Goal: Information Seeking & Learning: Learn about a topic

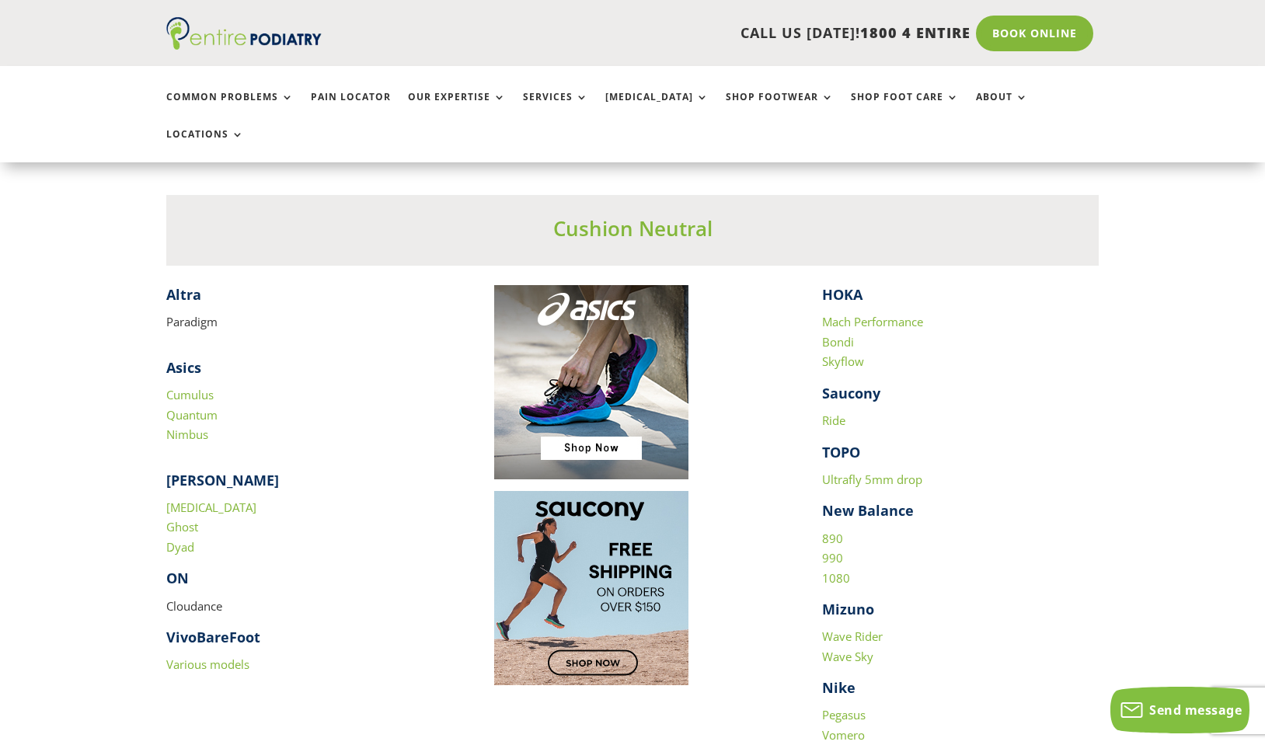
scroll to position [1453, 0]
click at [713, 375] on p at bounding box center [632, 387] width 277 height 206
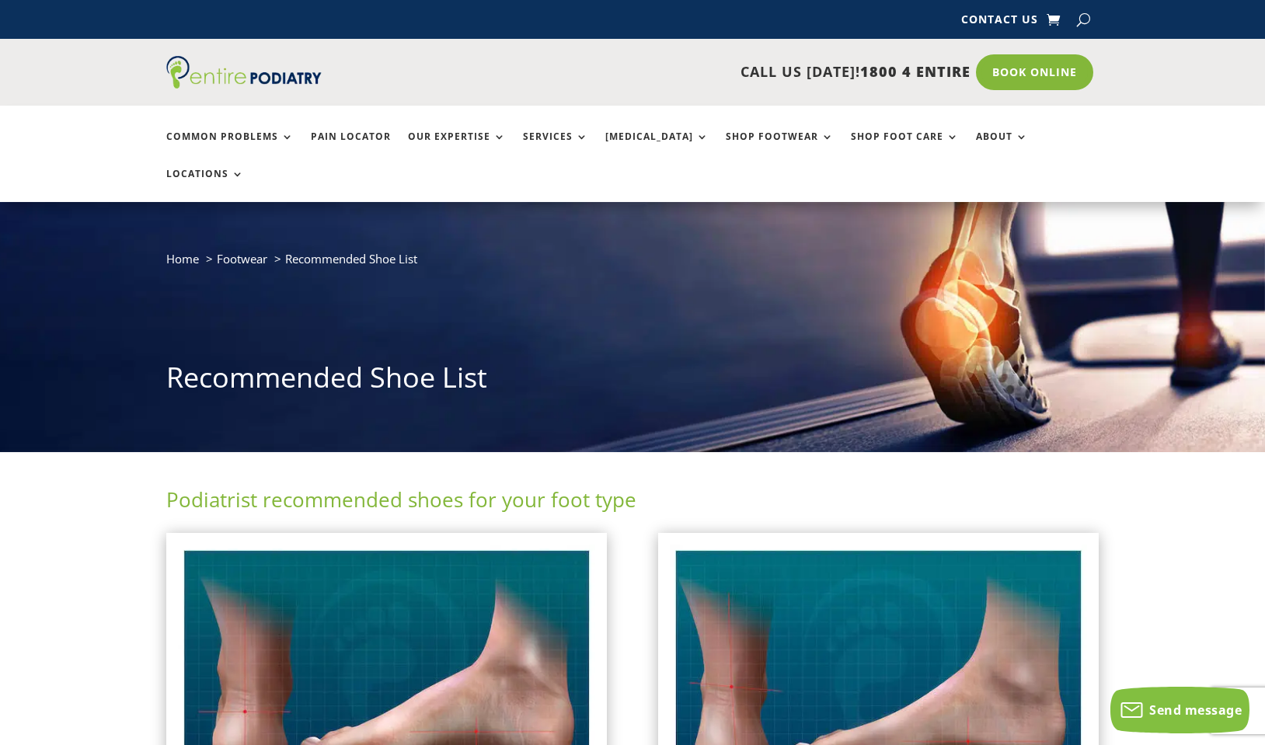
scroll to position [0, 0]
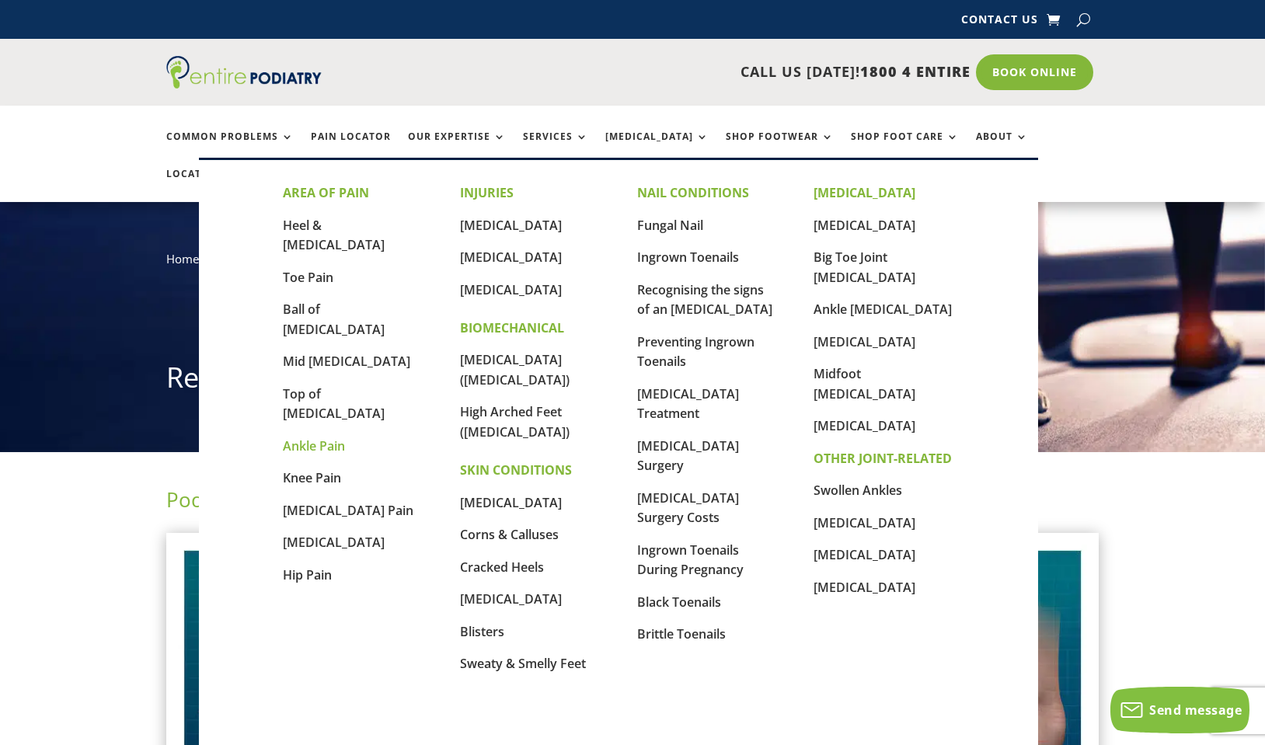
click at [305, 437] on link "Ankle Pain" at bounding box center [314, 445] width 62 height 17
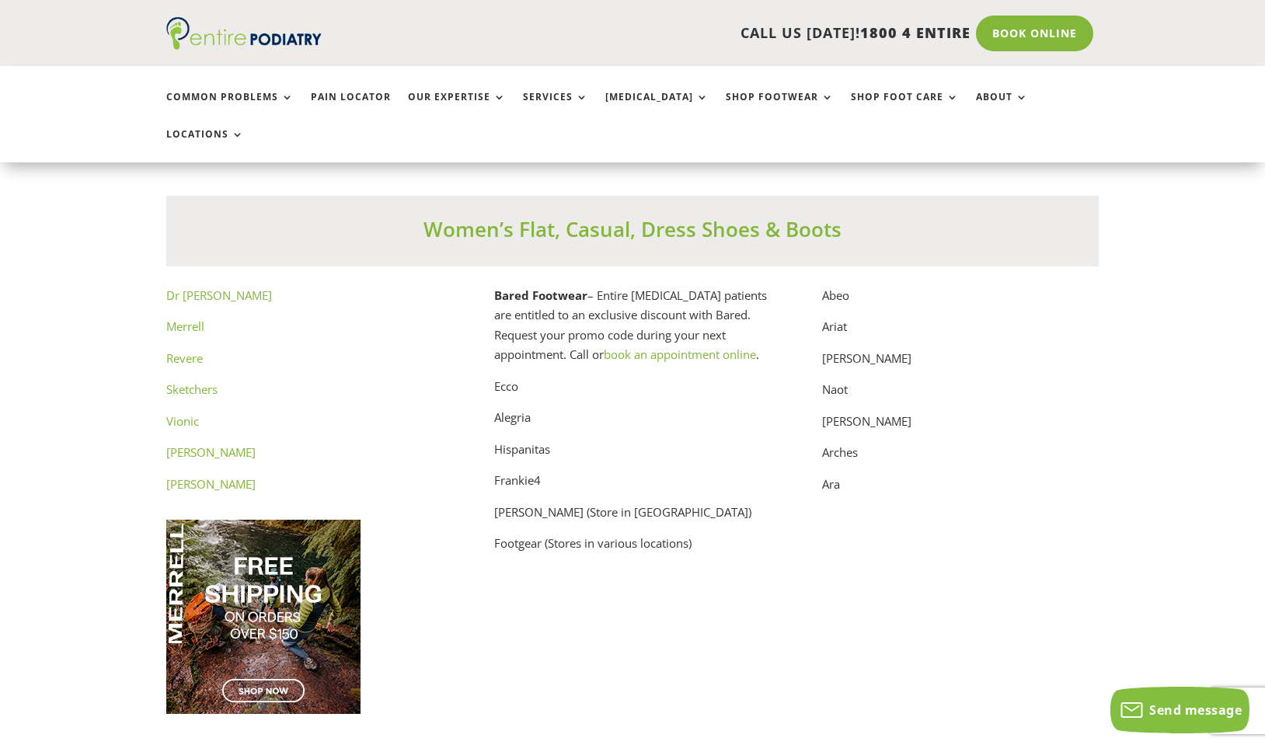
scroll to position [7819, 0]
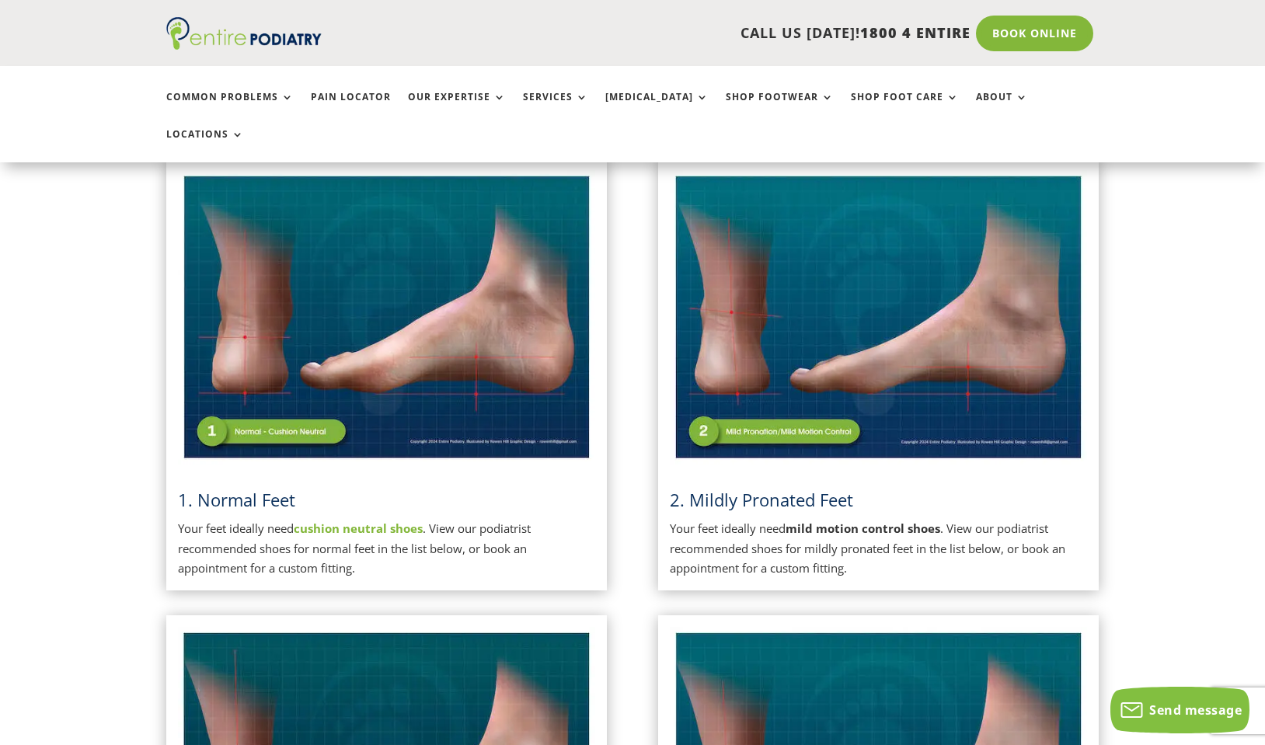
scroll to position [352, 0]
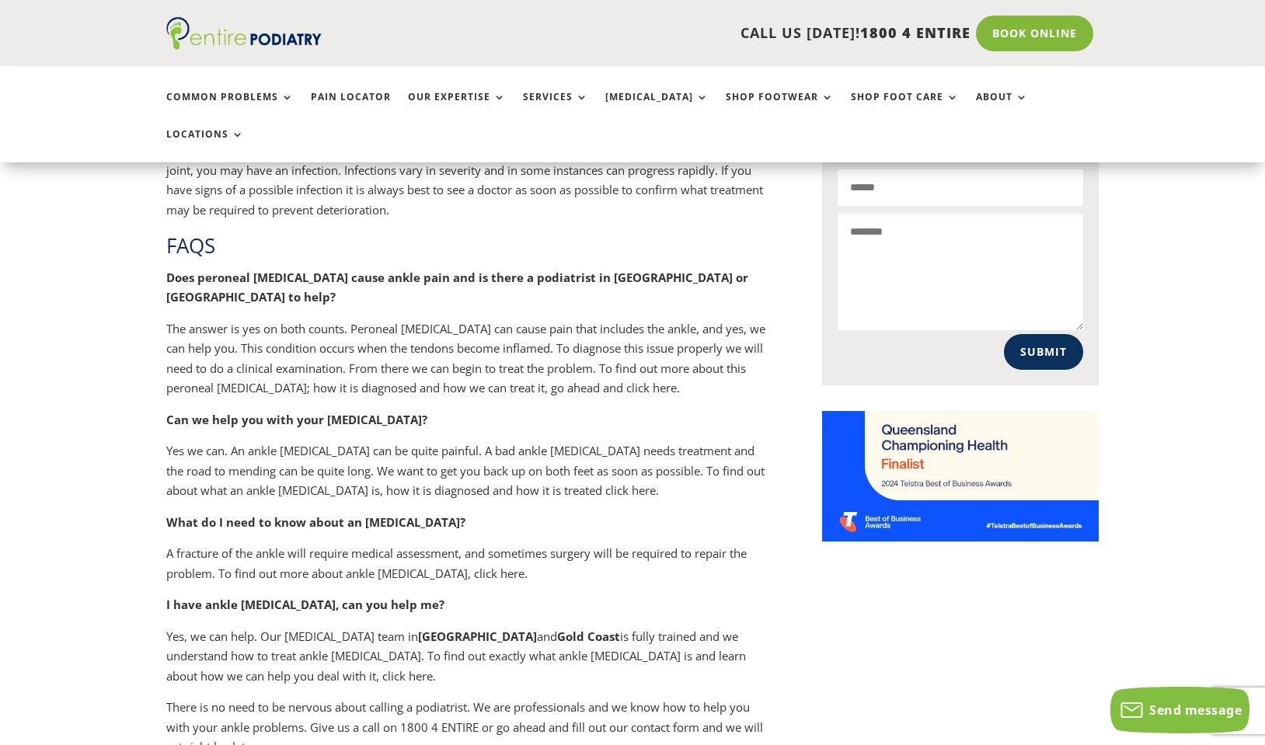
scroll to position [1282, 0]
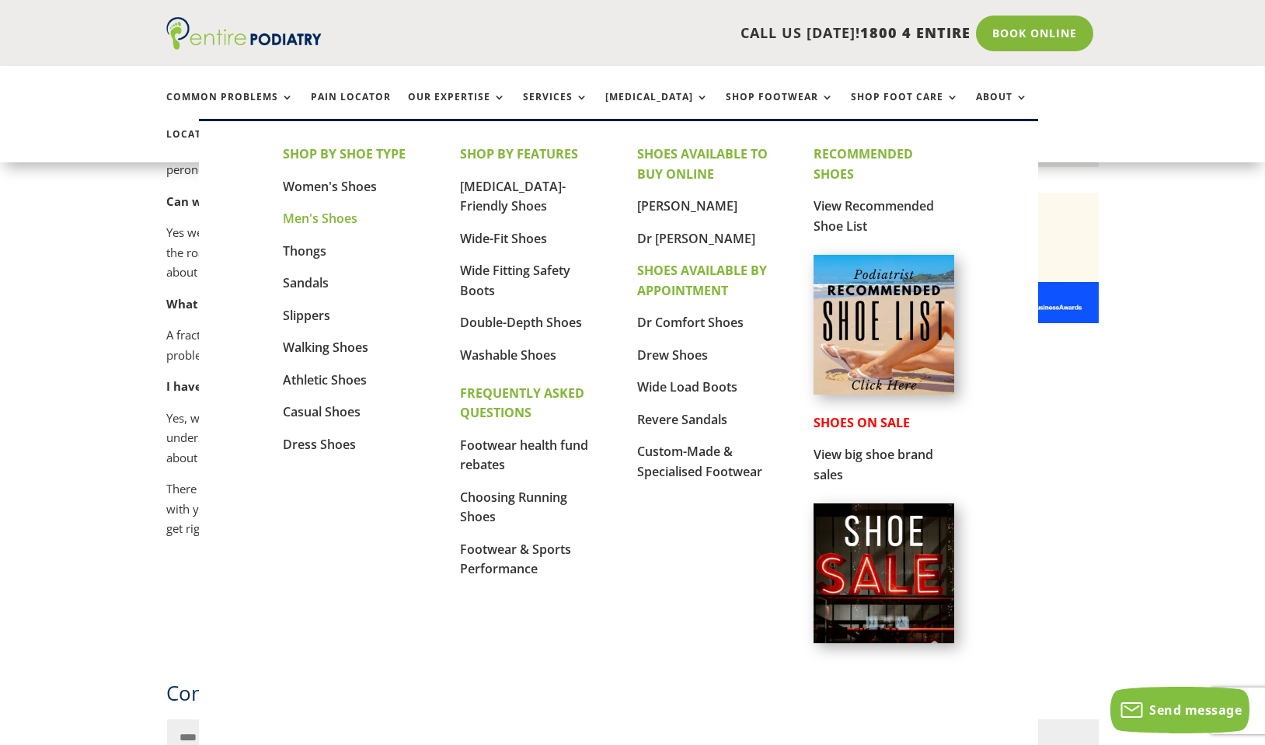
click at [338, 223] on link "Men's Shoes" at bounding box center [320, 218] width 75 height 17
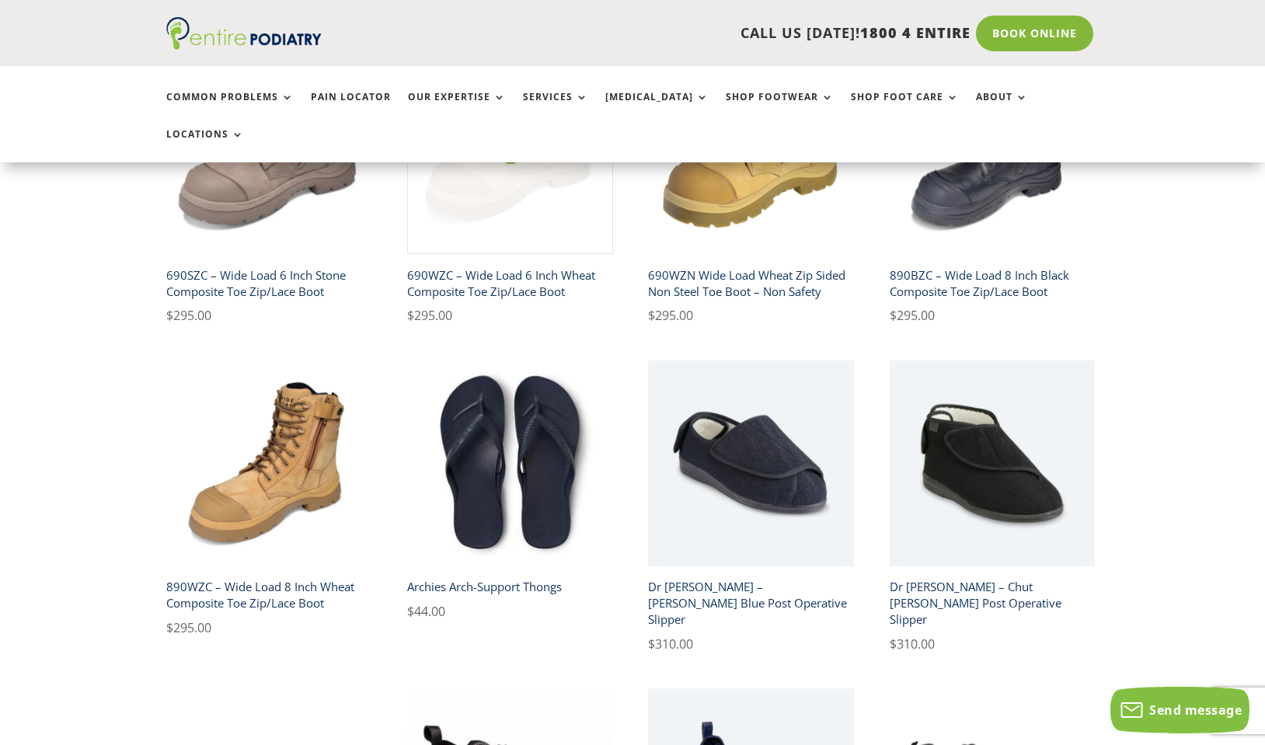
scroll to position [635, 0]
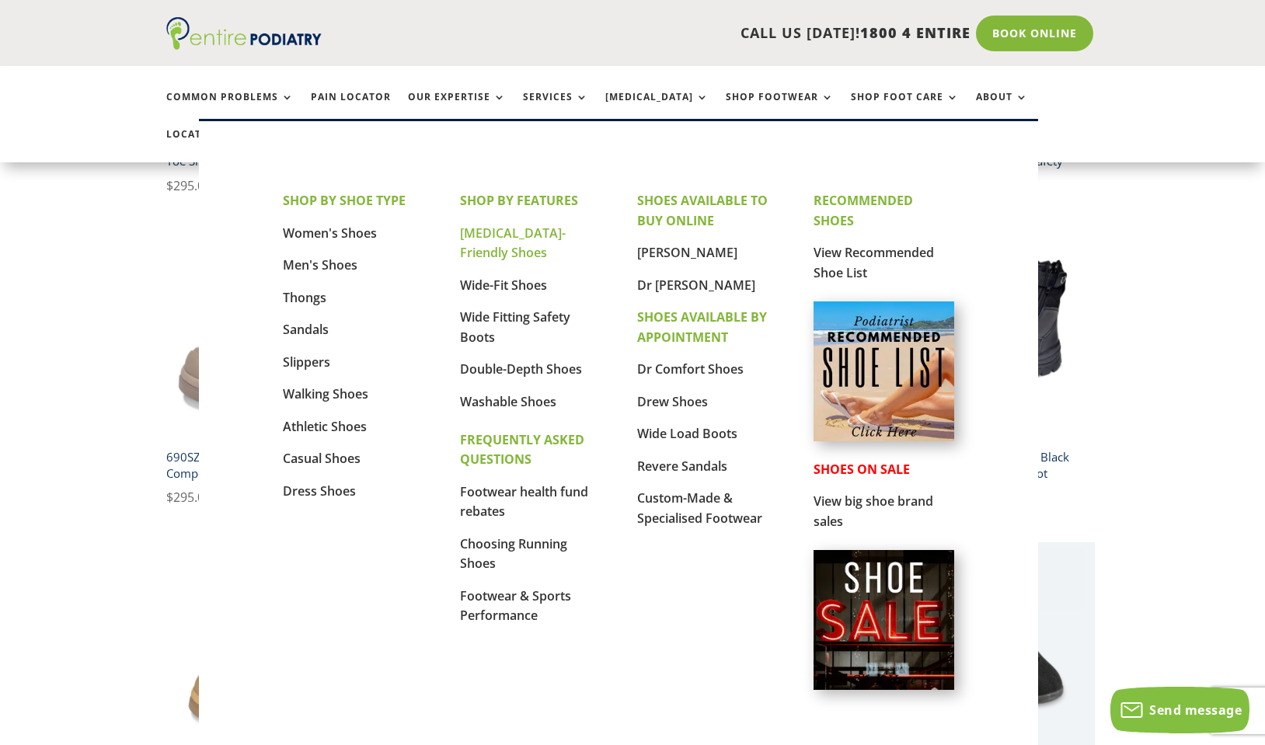
click at [492, 233] on link "[MEDICAL_DATA]-Friendly Shoes" at bounding box center [513, 242] width 106 height 37
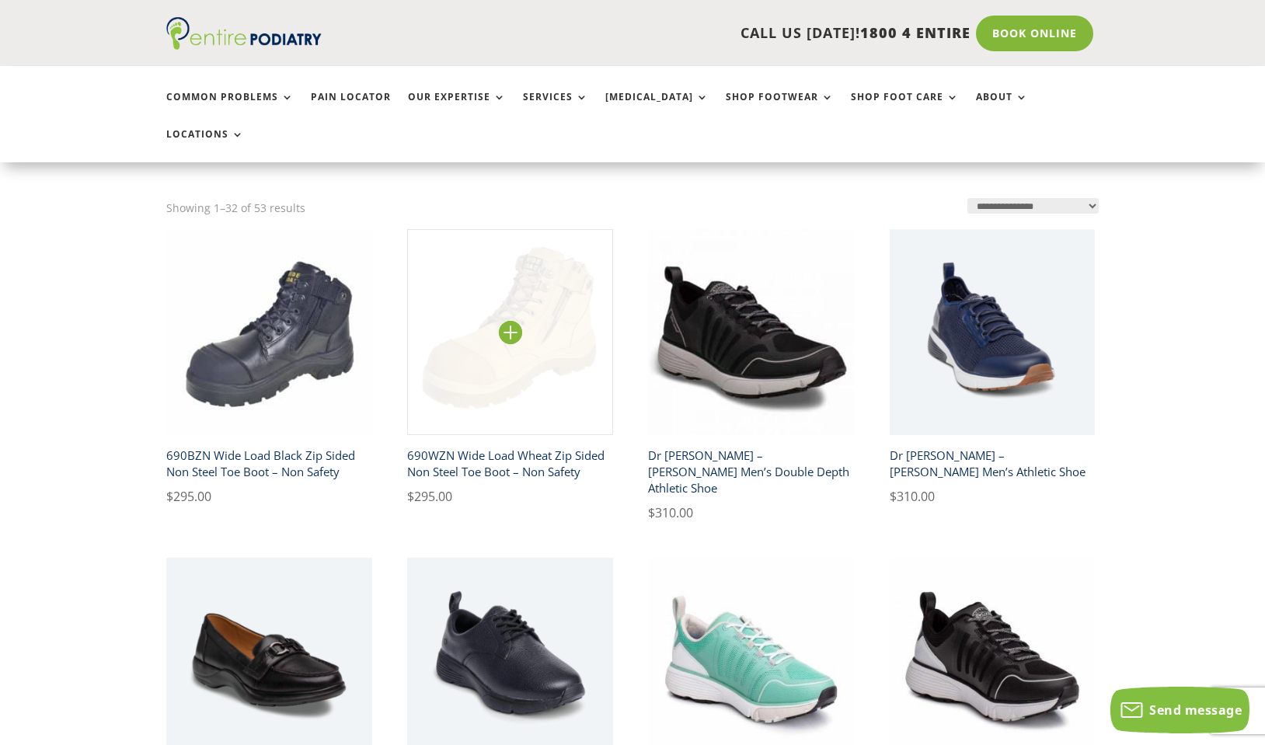
scroll to position [832, 0]
